Goal: Information Seeking & Learning: Learn about a topic

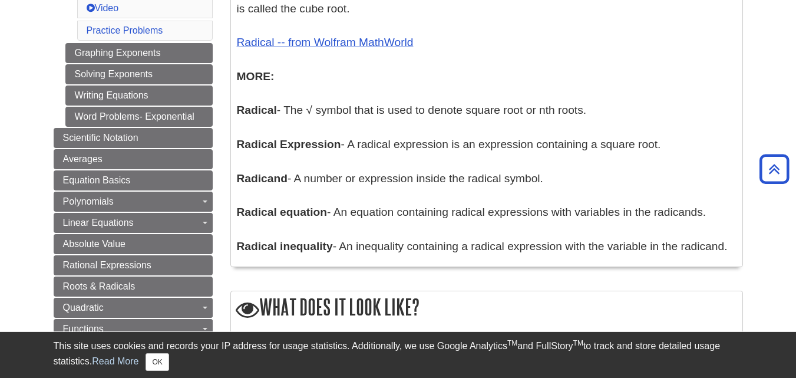
scroll to position [648, 0]
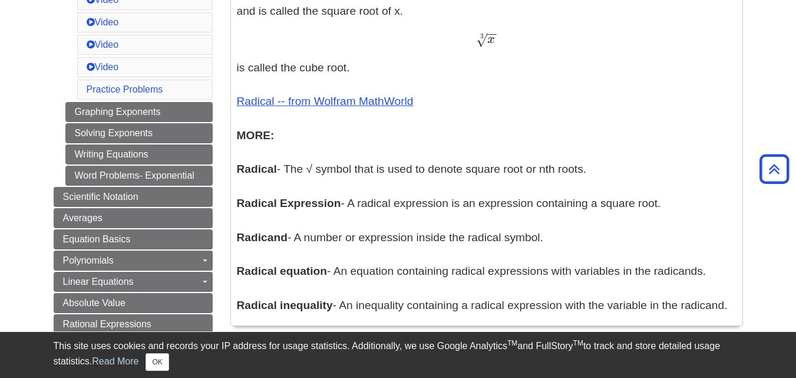
drag, startPoint x: 230, startPoint y: 164, endPoint x: 430, endPoint y: 182, distance: 200.6
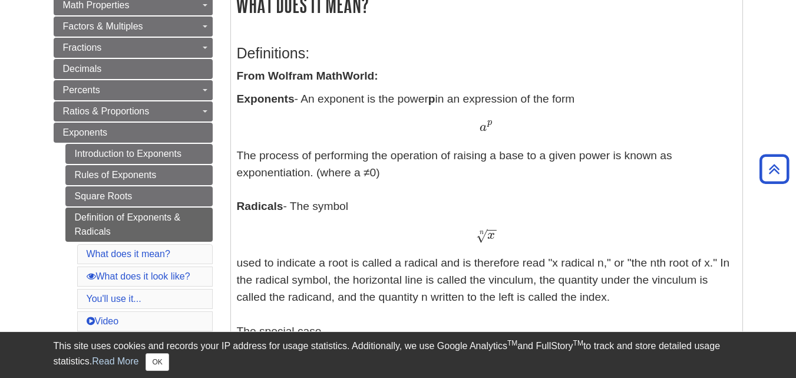
scroll to position [236, 0]
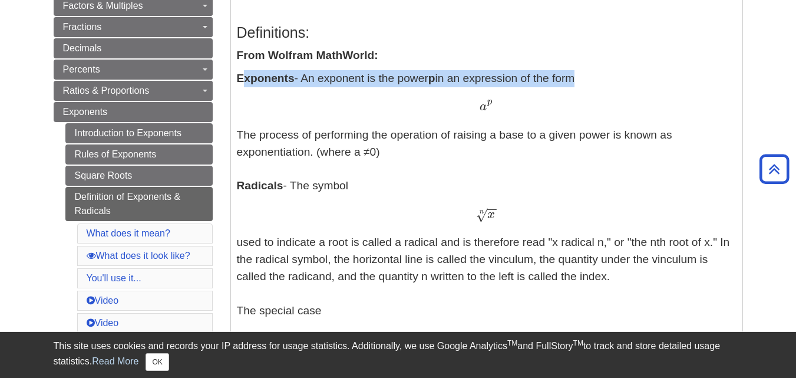
drag, startPoint x: 241, startPoint y: 77, endPoint x: 305, endPoint y: 92, distance: 65.3
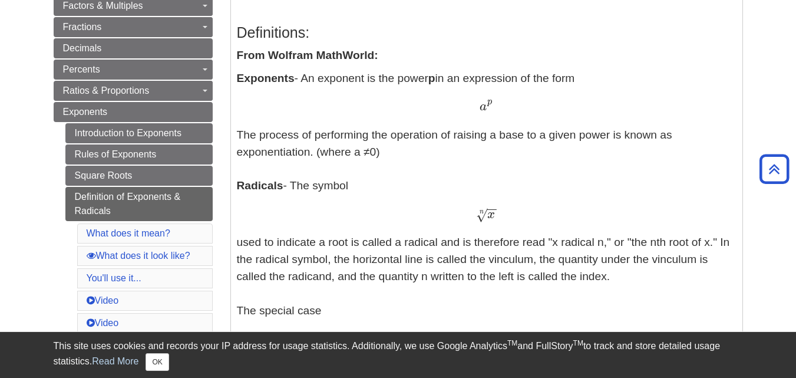
drag, startPoint x: 237, startPoint y: 80, endPoint x: 682, endPoint y: 279, distance: 487.6
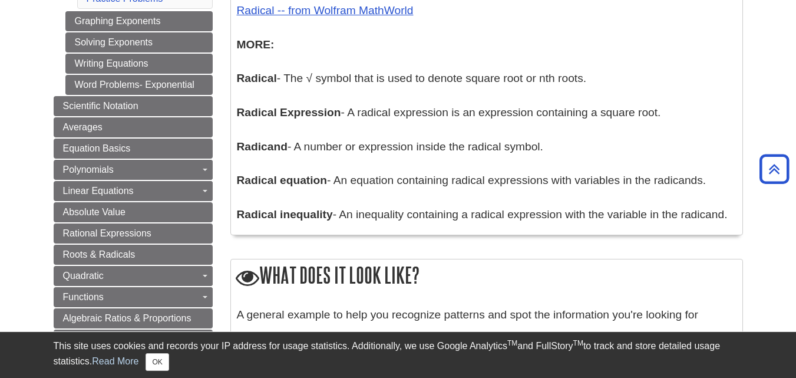
scroll to position [766, 0]
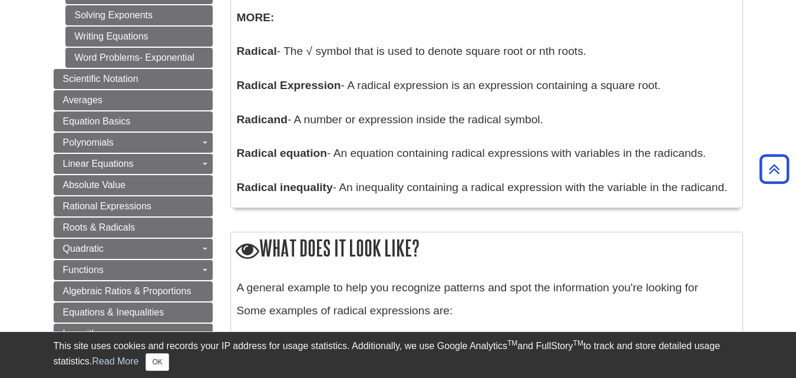
drag, startPoint x: 240, startPoint y: 49, endPoint x: 732, endPoint y: 195, distance: 512.7
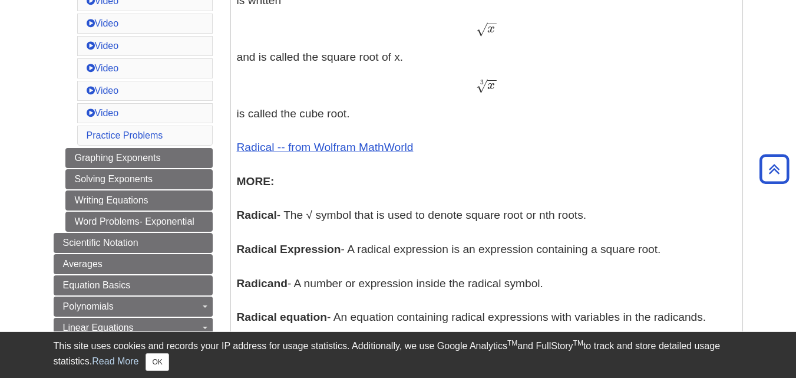
scroll to position [589, 0]
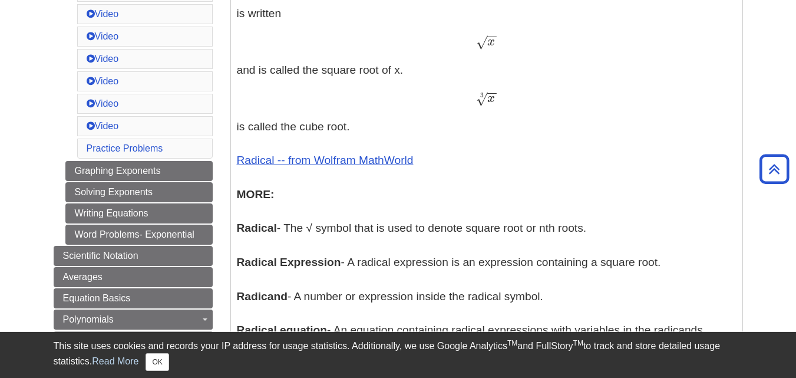
drag, startPoint x: 598, startPoint y: 229, endPoint x: 233, endPoint y: 232, distance: 365.5
click at [233, 232] on div "Definitions: From Wolfram MathWorld: Exponents - An exponent is the power p in …" at bounding box center [487, 19] width 512 height 732
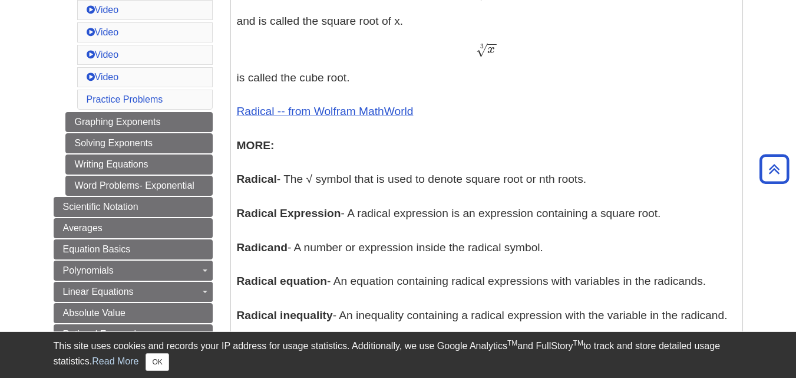
scroll to position [707, 0]
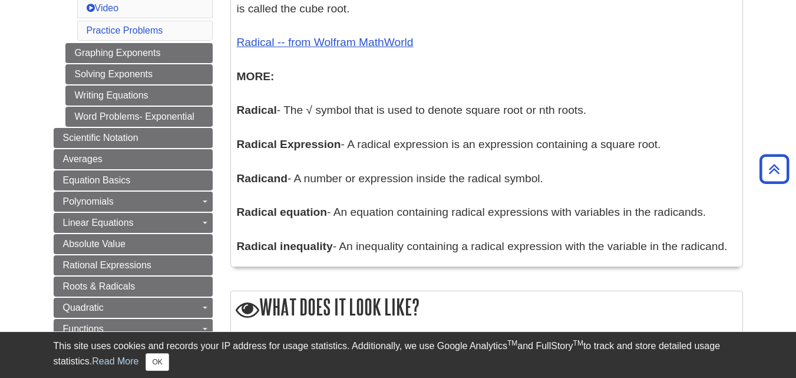
drag, startPoint x: 247, startPoint y: 144, endPoint x: 341, endPoint y: 150, distance: 94.5
drag, startPoint x: 341, startPoint y: 149, endPoint x: 236, endPoint y: 143, distance: 105.1
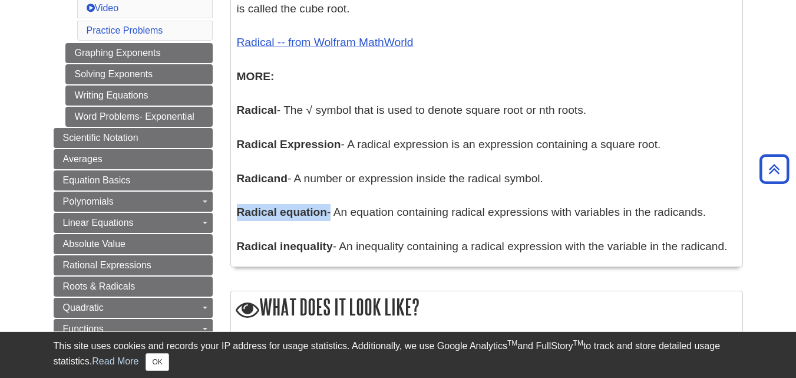
drag, startPoint x: 235, startPoint y: 212, endPoint x: 330, endPoint y: 218, distance: 95.1
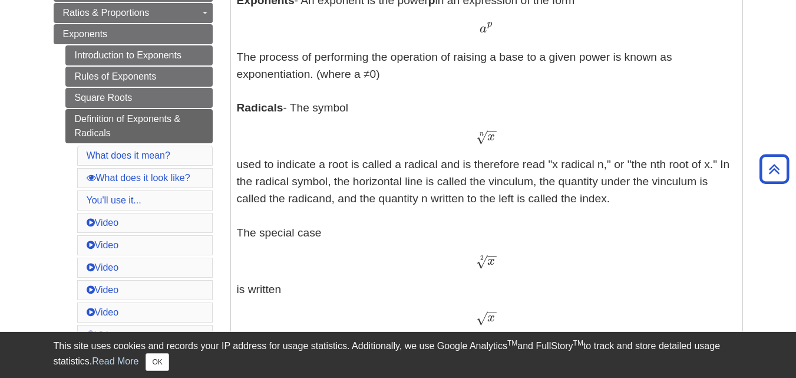
scroll to position [295, 0]
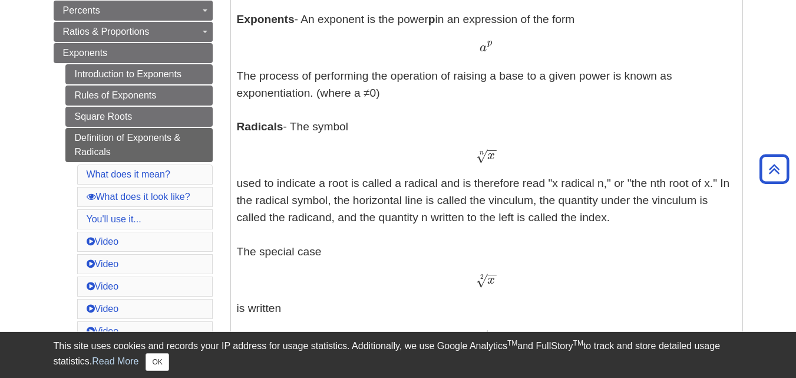
click at [273, 127] on b "Radicals" at bounding box center [260, 126] width 47 height 12
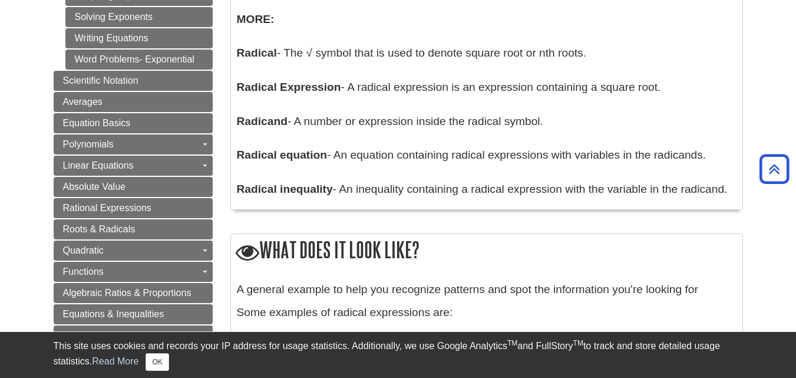
scroll to position [766, 0]
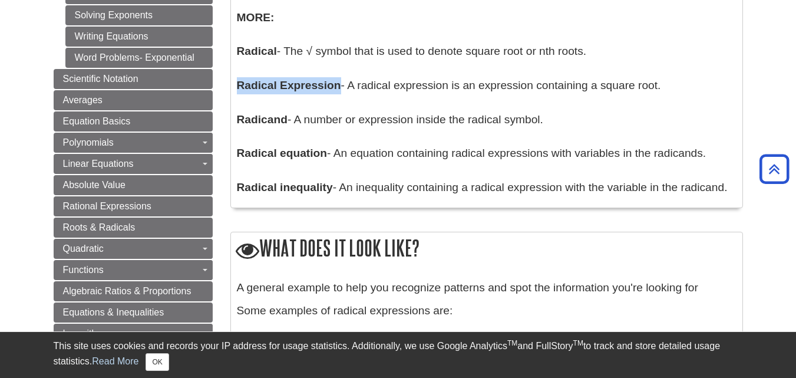
drag, startPoint x: 238, startPoint y: 84, endPoint x: 340, endPoint y: 88, distance: 102.1
click at [340, 88] on b "Radical Expression" at bounding box center [289, 85] width 104 height 12
click at [319, 148] on b "Radical equation" at bounding box center [282, 153] width 91 height 12
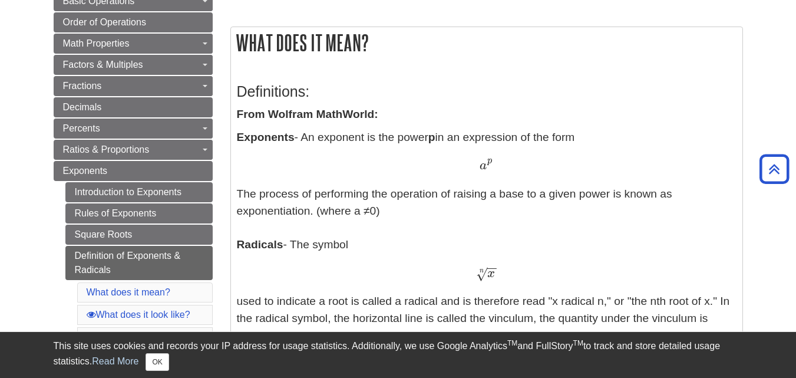
scroll to position [236, 0]
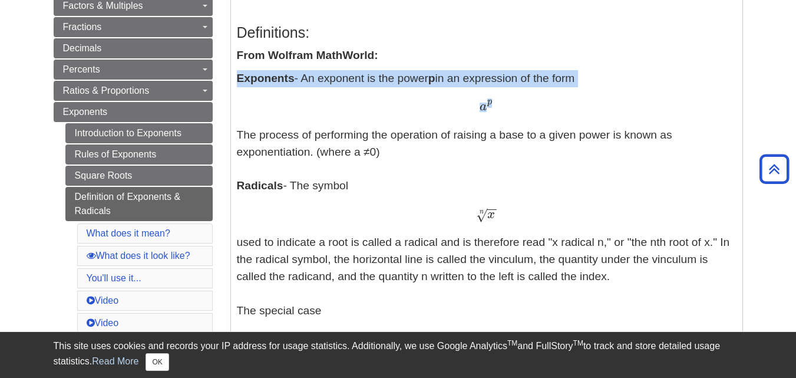
drag, startPoint x: 238, startPoint y: 83, endPoint x: 513, endPoint y: 102, distance: 276.6
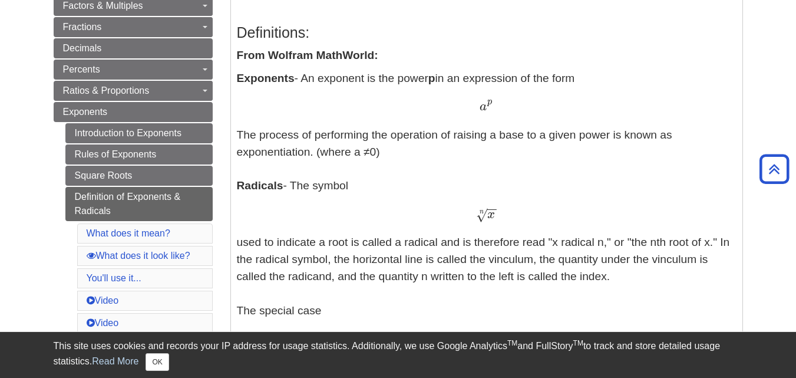
drag, startPoint x: 485, startPoint y: 106, endPoint x: 498, endPoint y: 104, distance: 13.8
click at [498, 104] on div "a p a p" at bounding box center [487, 106] width 500 height 17
click at [492, 108] on span "a p" at bounding box center [486, 105] width 13 height 15
click at [493, 104] on span "a p" at bounding box center [486, 105] width 13 height 15
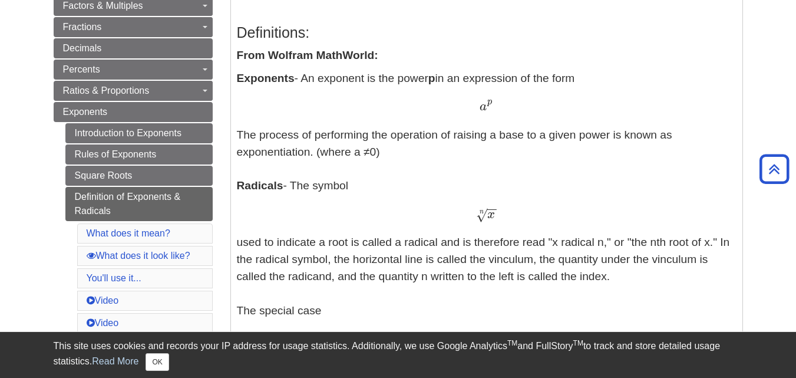
click at [496, 104] on div "a p a p" at bounding box center [487, 106] width 500 height 17
drag, startPoint x: 496, startPoint y: 104, endPoint x: 480, endPoint y: 106, distance: 16.7
click at [480, 106] on div "a p a p" at bounding box center [487, 106] width 500 height 17
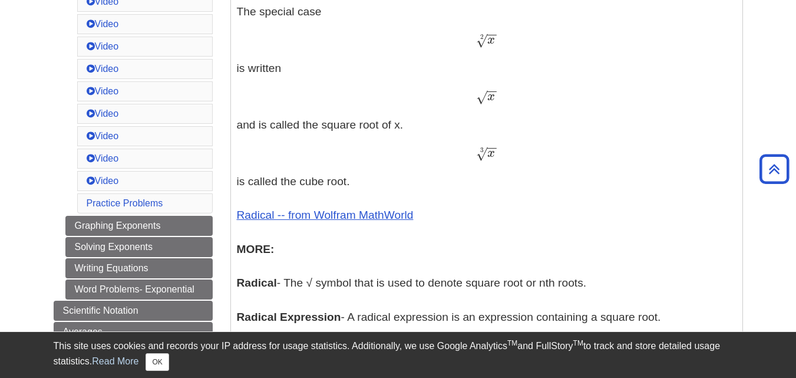
scroll to position [648, 0]
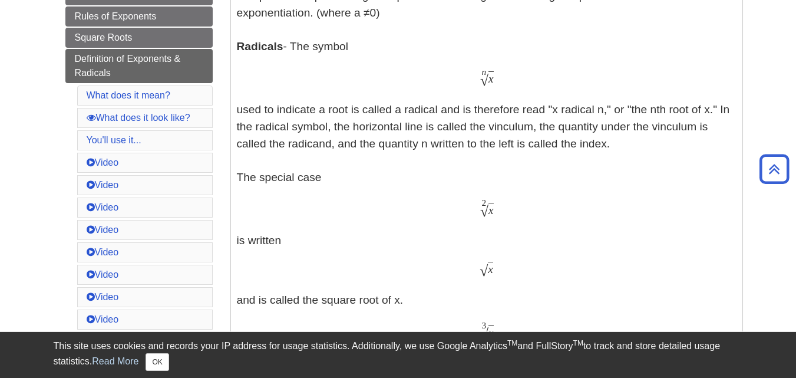
scroll to position [374, 0]
